Goal: Task Accomplishment & Management: Complete application form

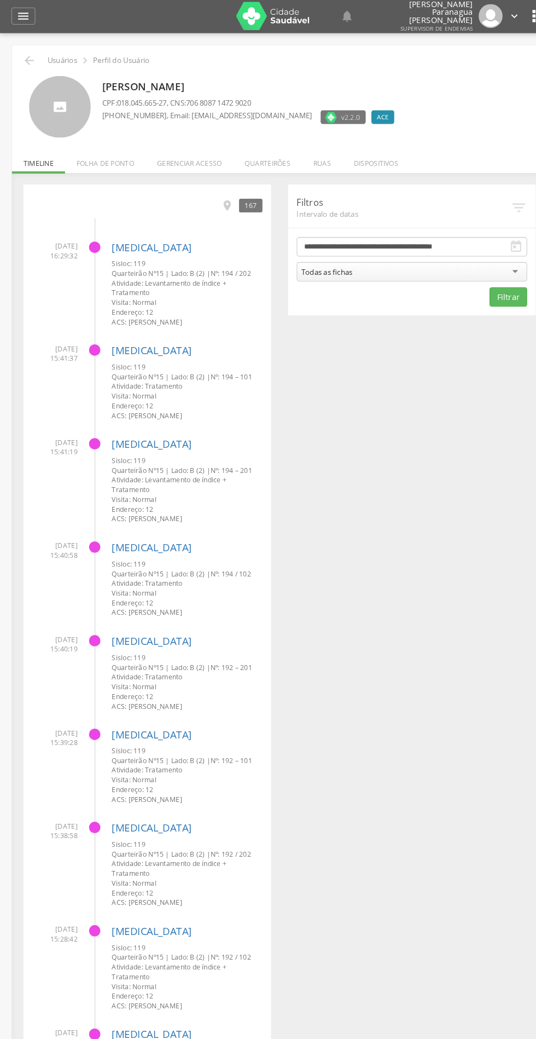
scroll to position [2, 0]
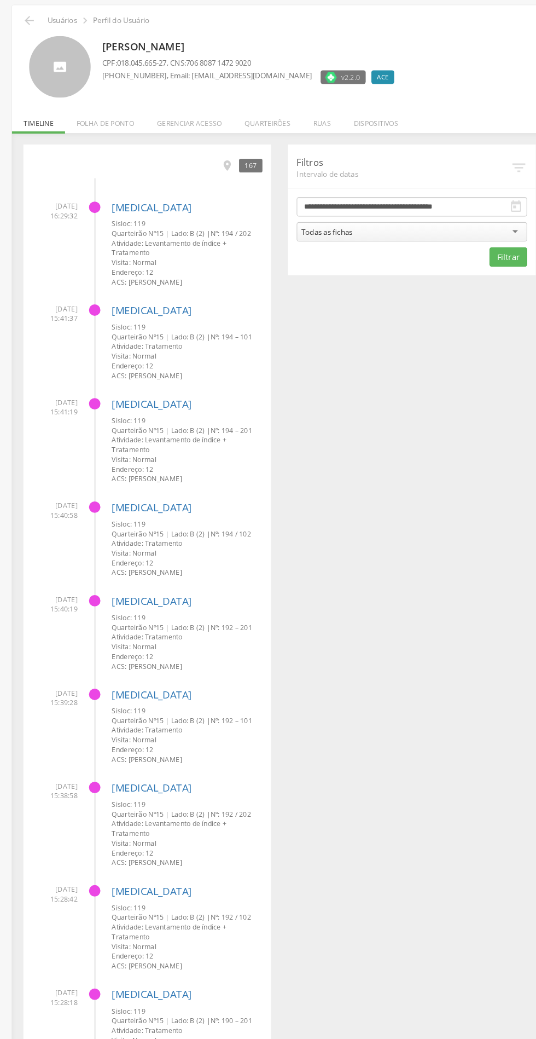
click at [279, 155] on li "Quarteirões" at bounding box center [257, 153] width 66 height 26
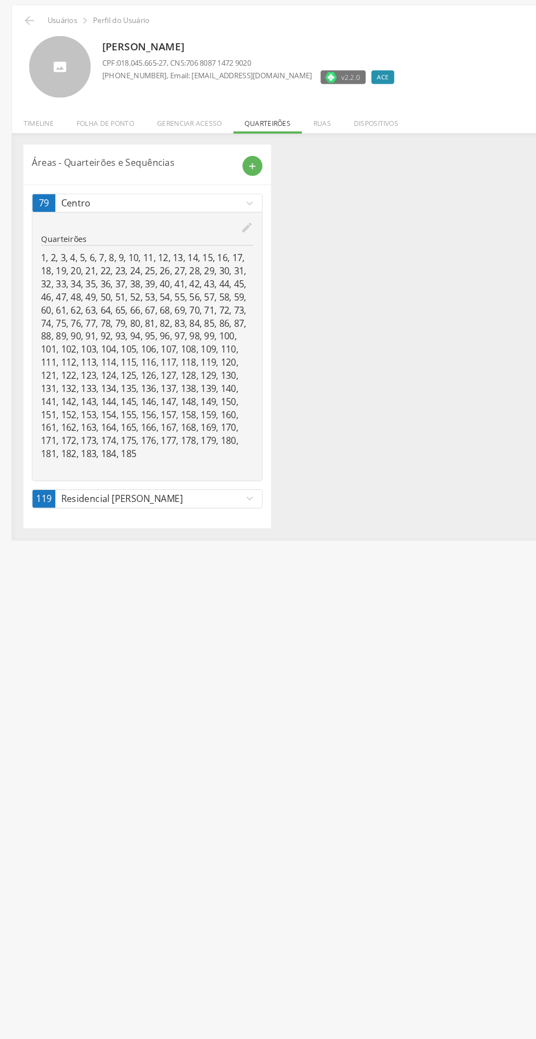
click at [246, 195] on icon "add" at bounding box center [243, 197] width 10 height 10
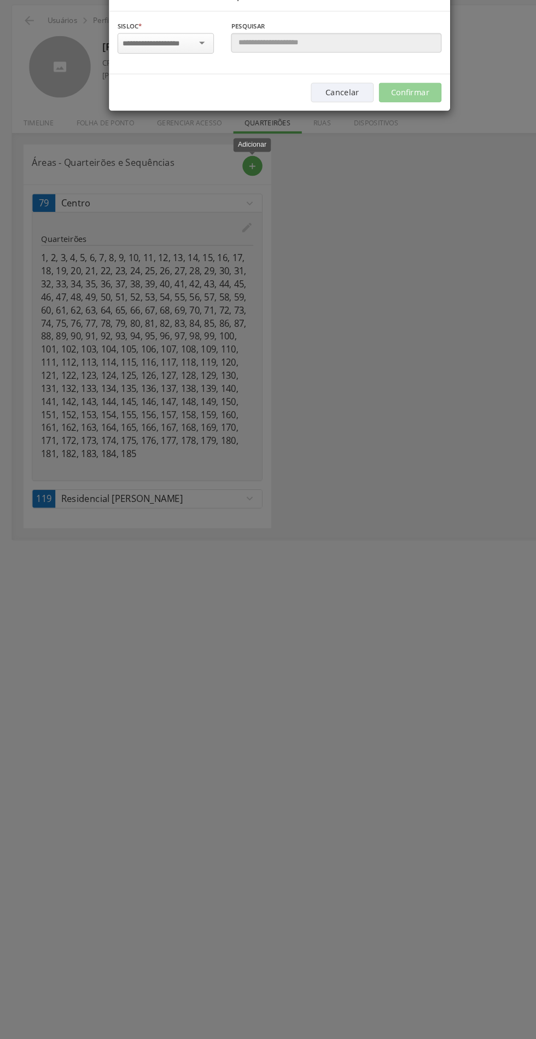
click at [139, 74] on input "select-one" at bounding box center [152, 79] width 69 height 10
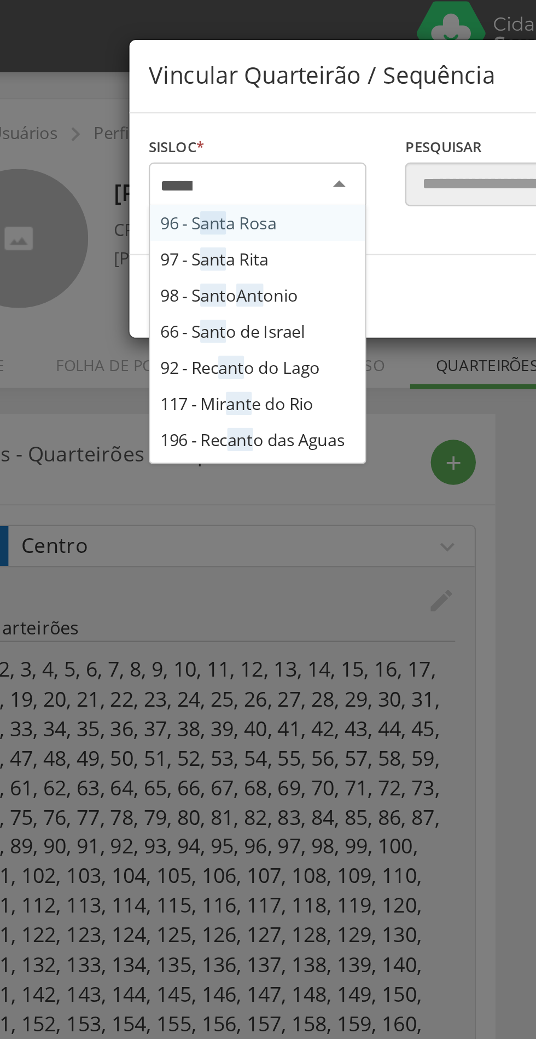
scroll to position [0, 0]
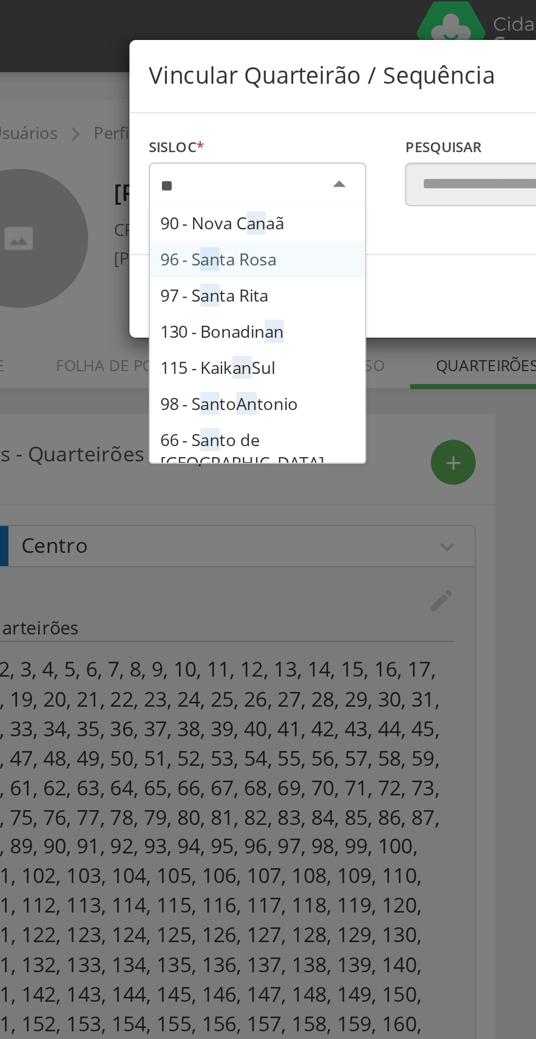
type input "*"
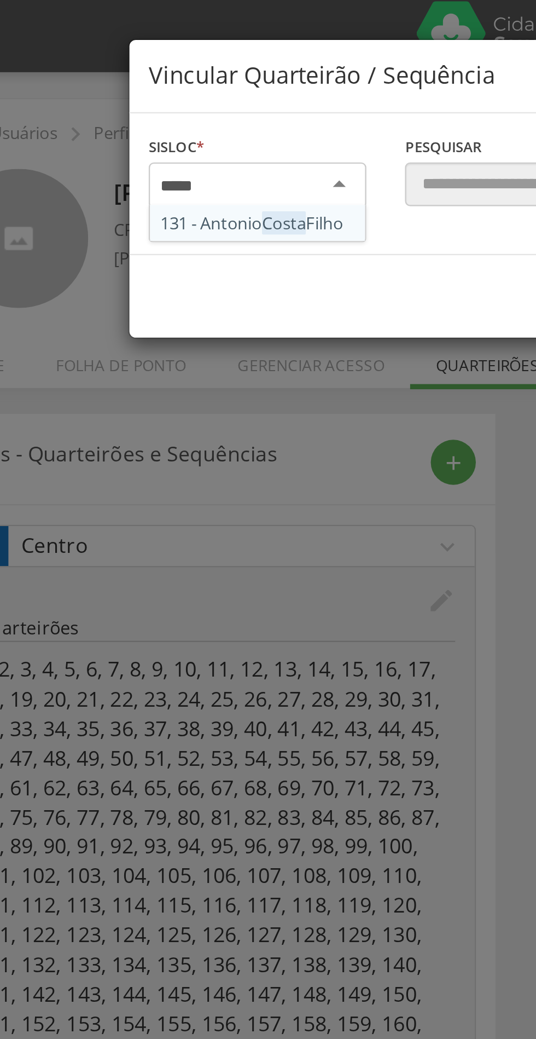
click at [166, 87] on div at bounding box center [159, 79] width 93 height 20
click at [163, 87] on div at bounding box center [159, 79] width 93 height 20
click at [138, 77] on input "select-one" at bounding box center [128, 79] width 21 height 10
type input "*"
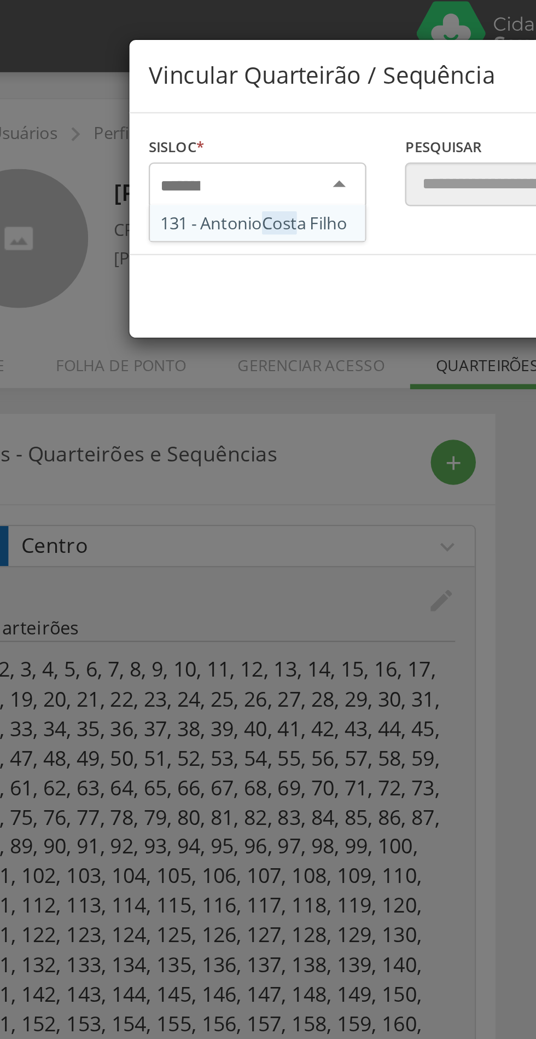
scroll to position [940, 0]
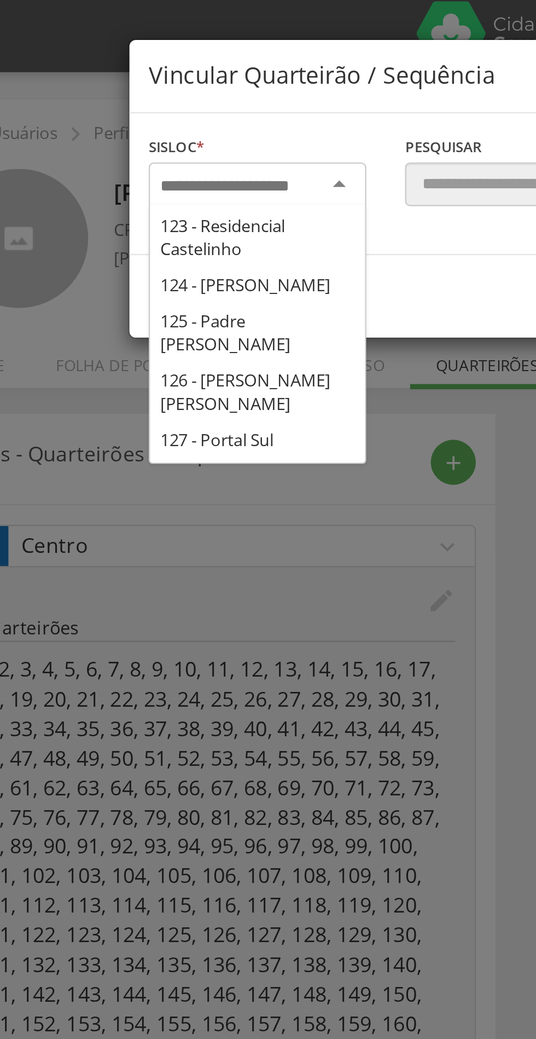
click at [188, 108] on div "Sisloc * 16 - Cachoeira do Mato 34 - Jardim Novo 46 - Acm 47 - Jardim das Palme…" at bounding box center [268, 78] width 327 height 60
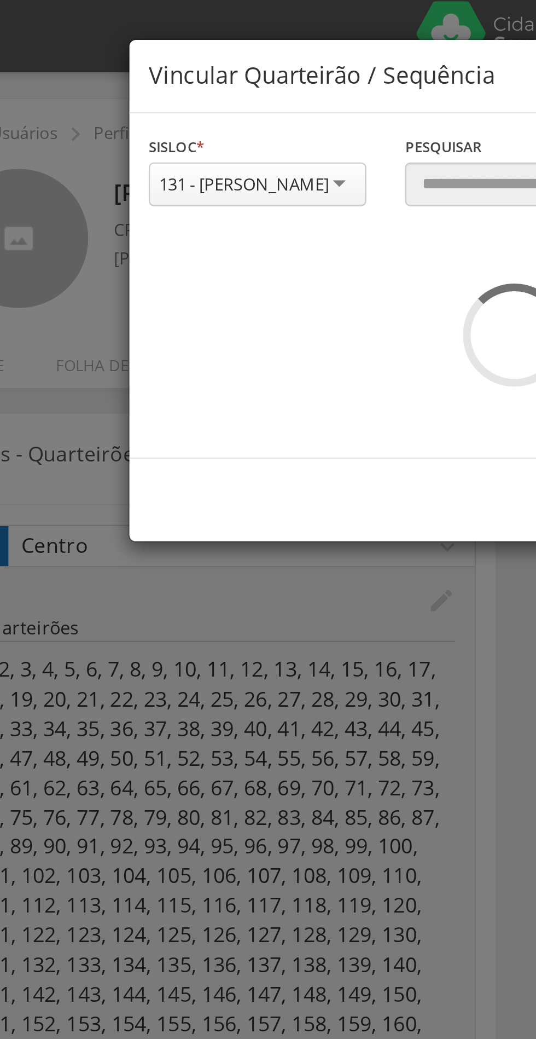
scroll to position [0, 0]
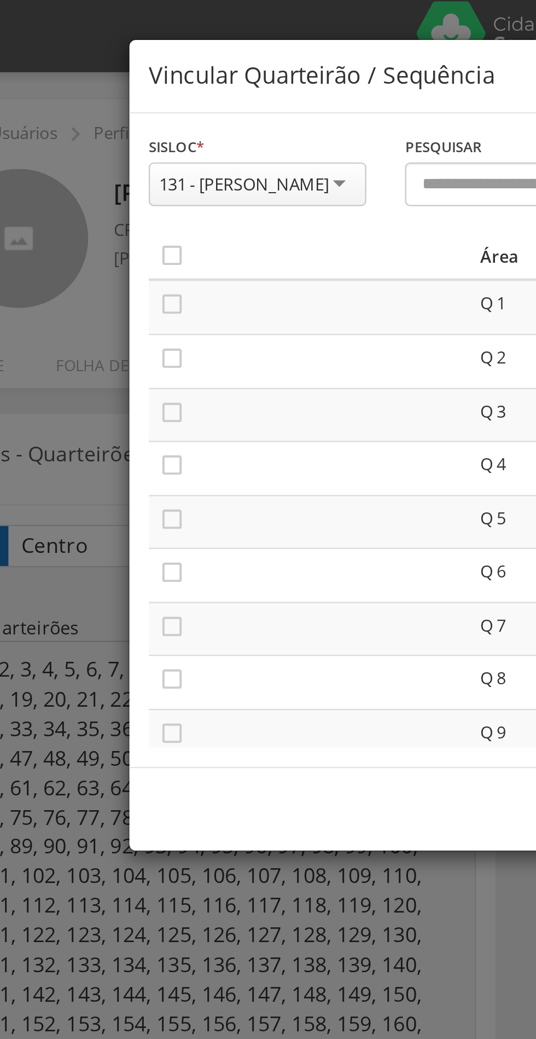
click at [123, 108] on icon "" at bounding box center [122, 108] width 11 height 11
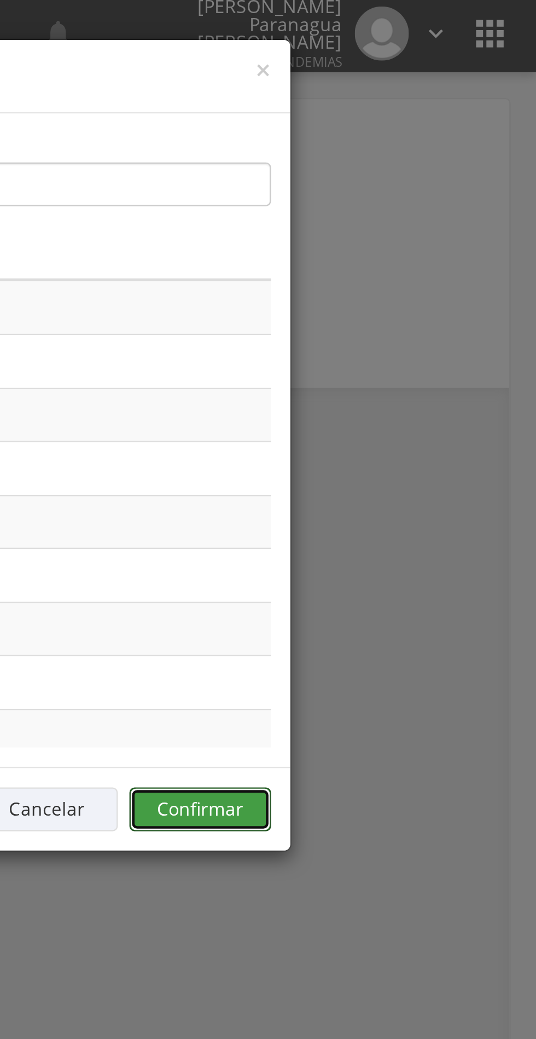
click at [403, 340] on button "Confirmar" at bounding box center [393, 343] width 60 height 19
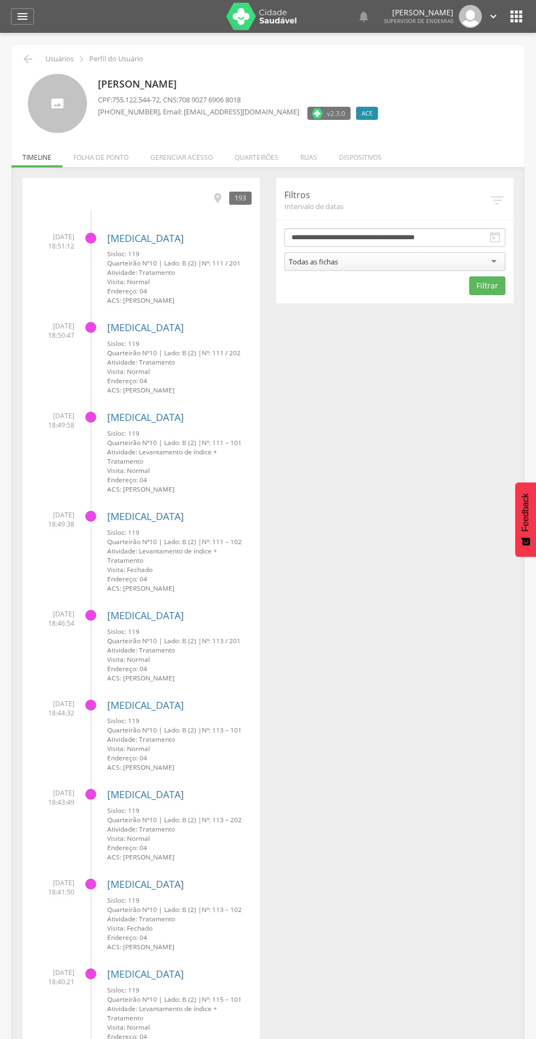
click at [264, 148] on li "Quarteirões" at bounding box center [257, 155] width 66 height 26
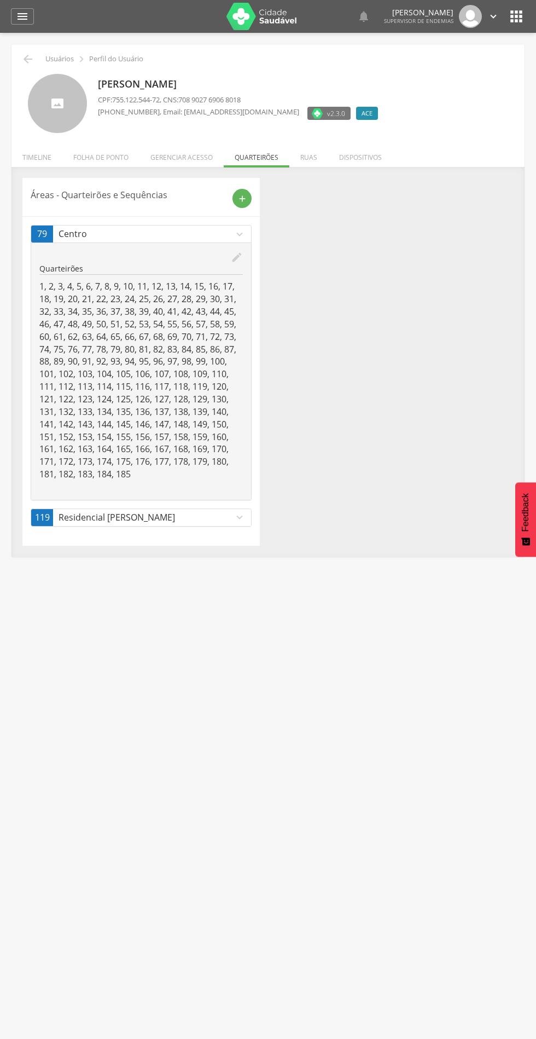
click at [240, 195] on icon "add" at bounding box center [243, 199] width 10 height 10
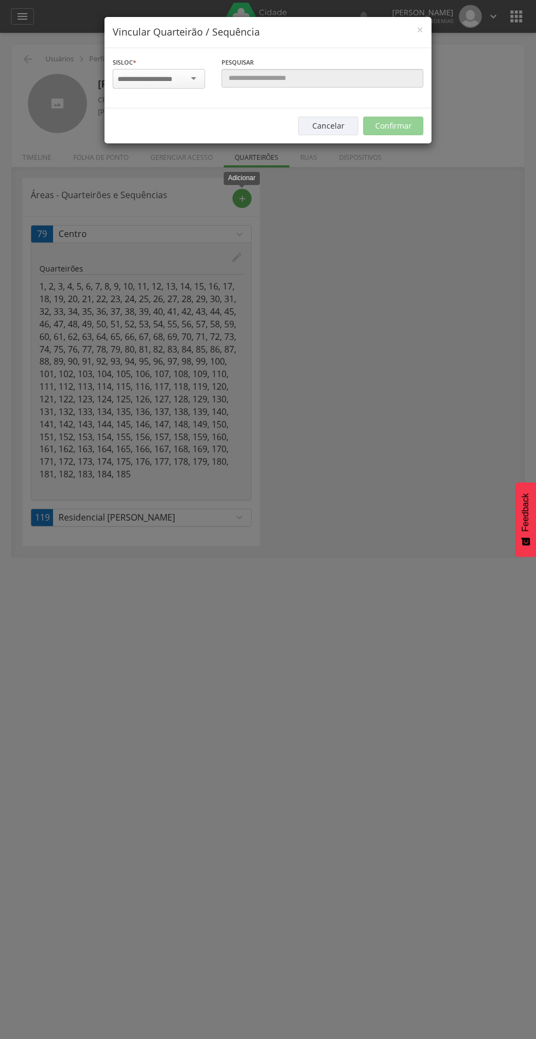
click at [159, 78] on input "select-one" at bounding box center [152, 79] width 69 height 10
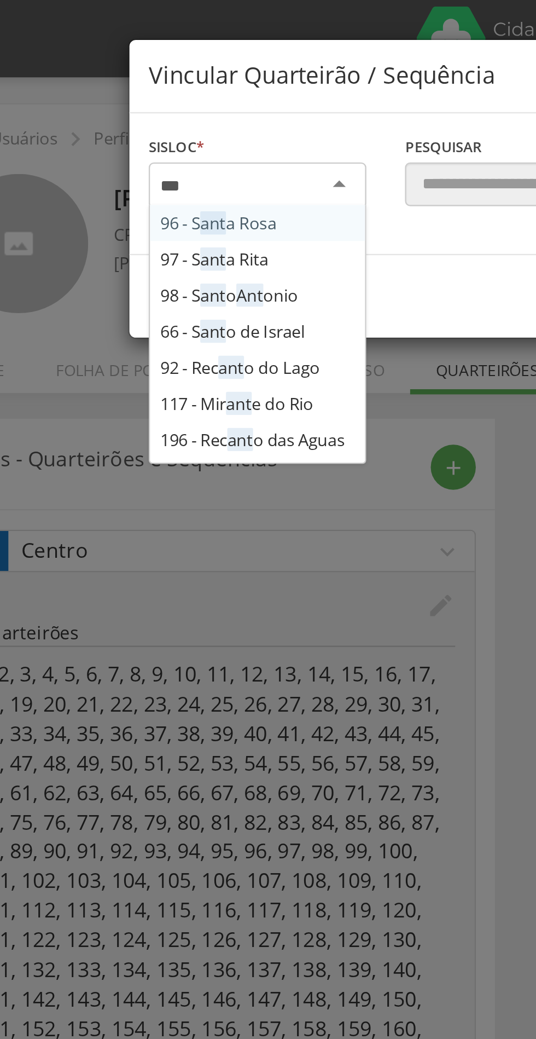
type input "****"
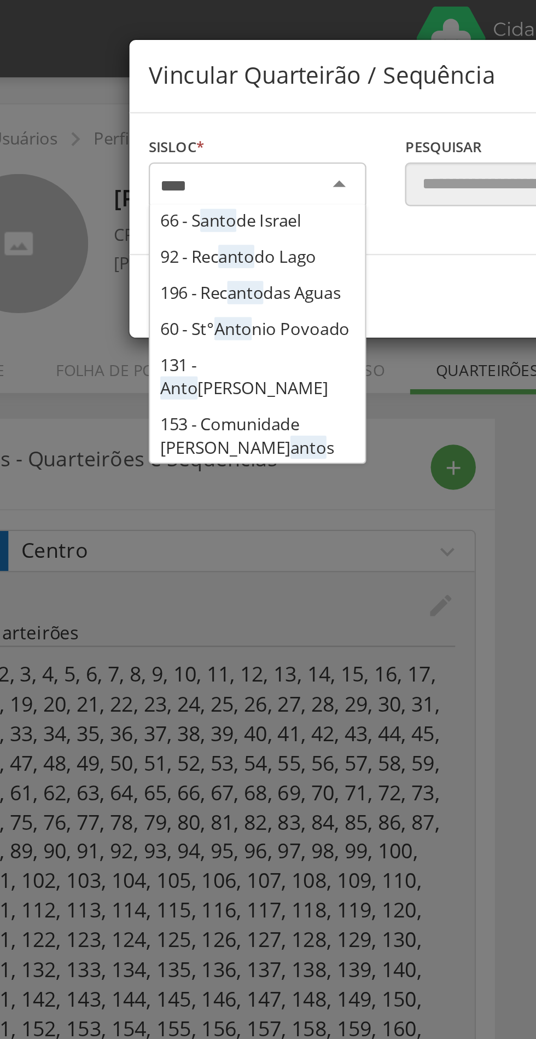
scroll to position [33, 0]
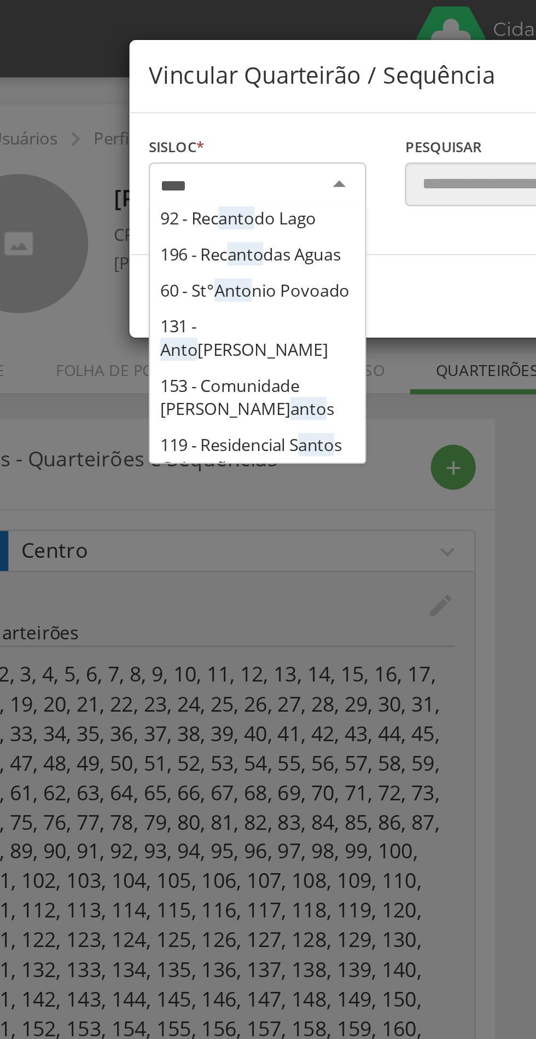
click at [181, 108] on div "Sisloc * 98 - S [PERSON_NAME] nio 66 - S anto de Israel 92 - Rec anto do Lago 1…" at bounding box center [268, 78] width 327 height 60
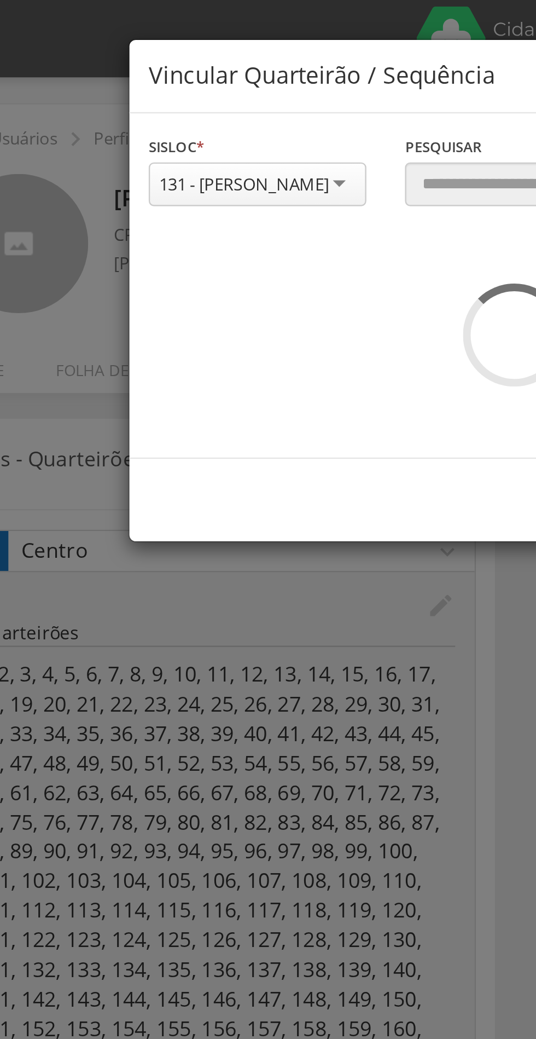
scroll to position [0, 0]
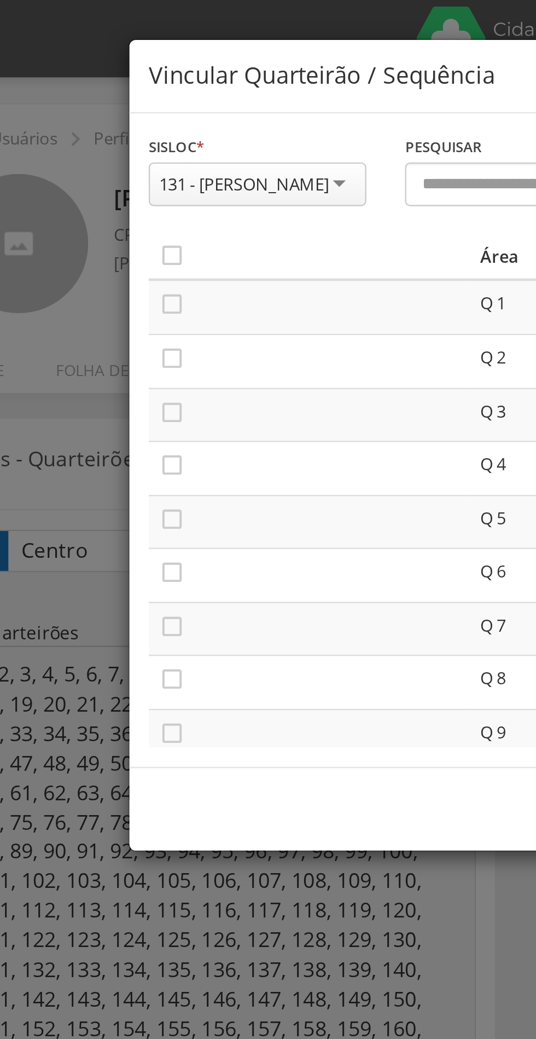
click at [126, 107] on icon "" at bounding box center [122, 108] width 11 height 11
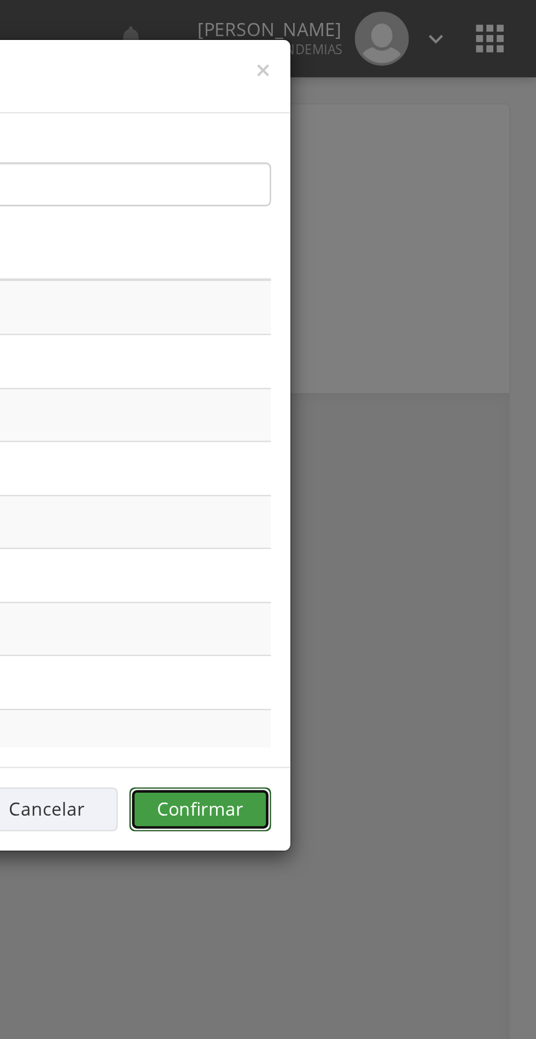
click at [408, 338] on button "Confirmar" at bounding box center [393, 343] width 60 height 19
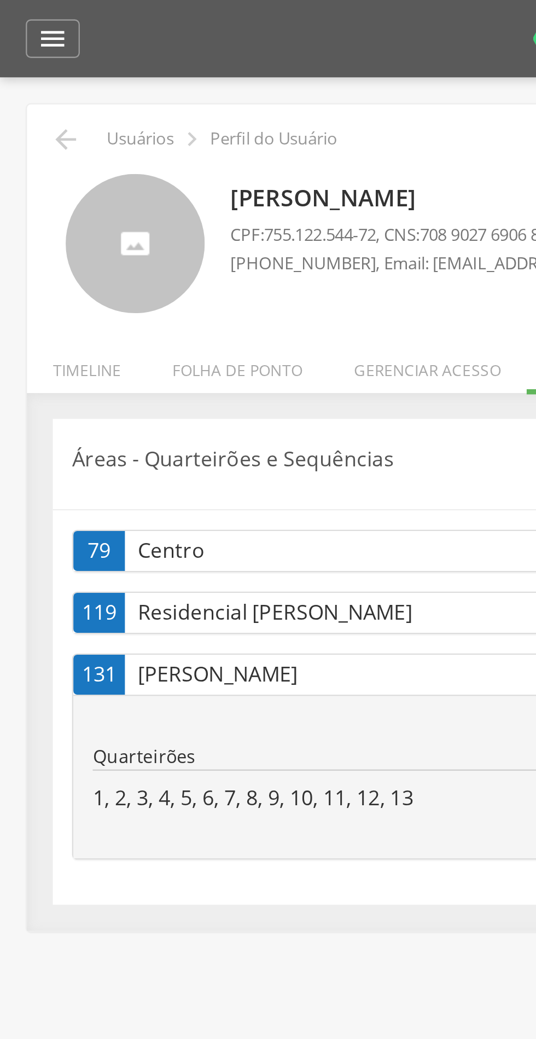
click at [32, 53] on icon "" at bounding box center [27, 59] width 13 height 13
